Goal: Register for event/course

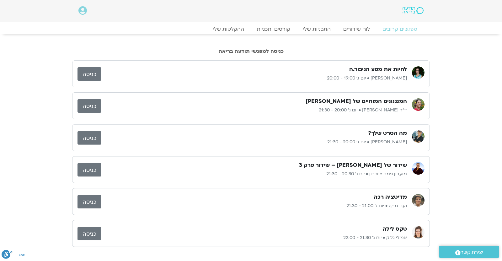
click at [464, 104] on div "לחיות את מסע הגיבור.ה [PERSON_NAME] • יום ג׳ 19:00 - 20:00 כניסה המנגנונים המוח…" at bounding box center [251, 169] width 502 height 225
click at [460, 104] on div "לחיות את מסע הגיבור.ה [PERSON_NAME] • יום ג׳ 19:00 - 20:00 כניסה המנגנונים המוח…" at bounding box center [251, 169] width 502 height 225
